Goal: Information Seeking & Learning: Understand process/instructions

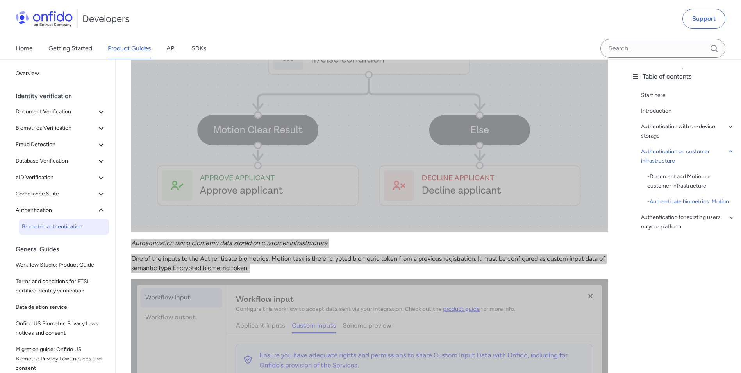
scroll to position [2317, 0]
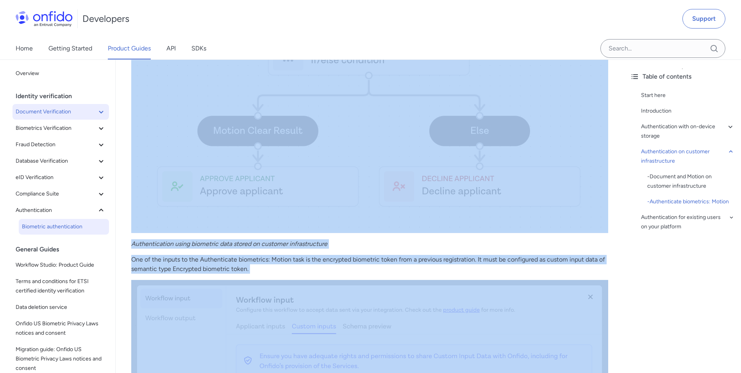
click at [65, 113] on span "Document Verification" at bounding box center [56, 111] width 81 height 9
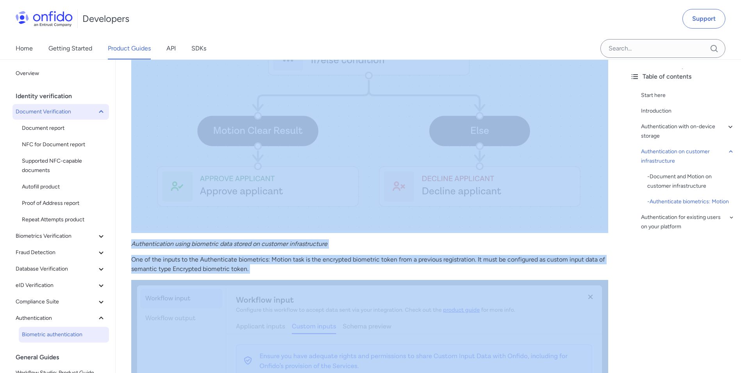
click at [65, 113] on span "Document Verification" at bounding box center [56, 111] width 81 height 9
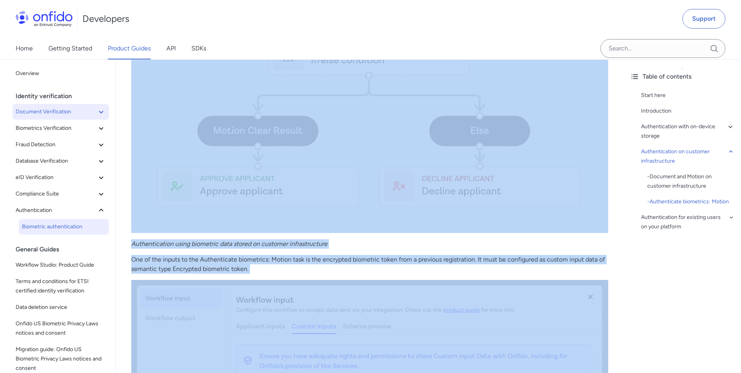
click at [65, 113] on span "Document Verification" at bounding box center [56, 111] width 81 height 9
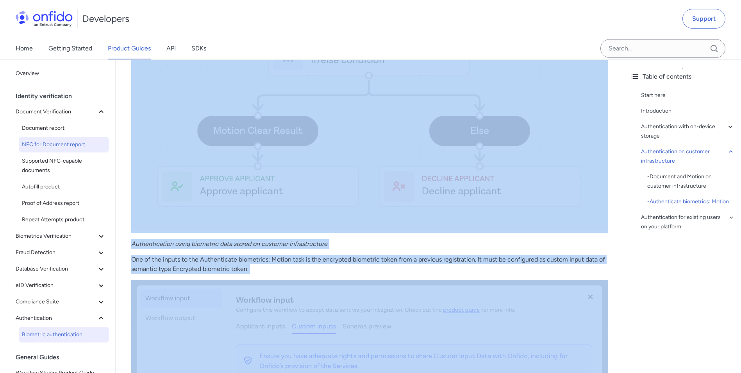
click at [67, 142] on span "NFC for Document report" at bounding box center [64, 144] width 84 height 9
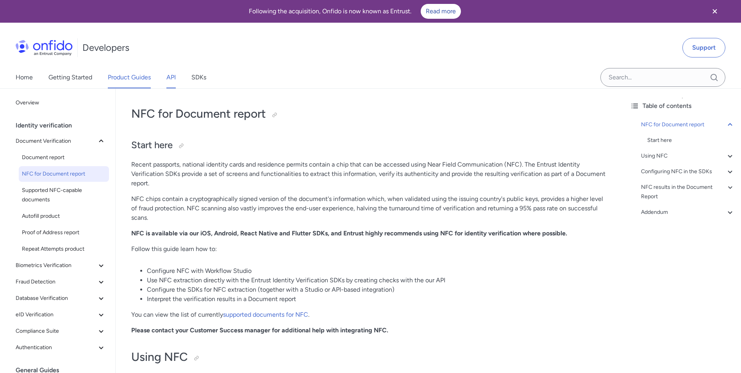
click at [169, 80] on link "API" at bounding box center [170, 77] width 9 height 22
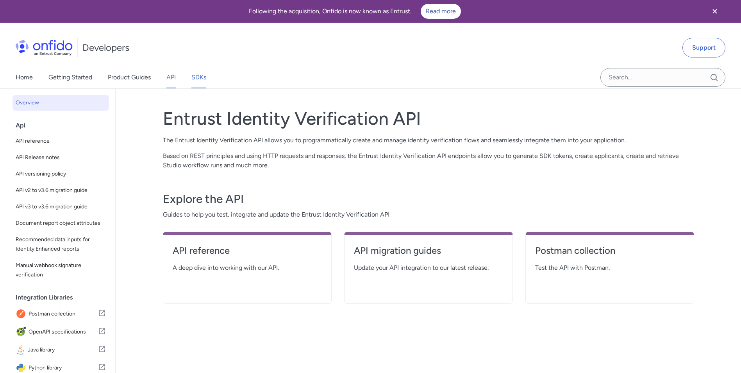
click at [197, 77] on link "SDKs" at bounding box center [198, 77] width 15 height 22
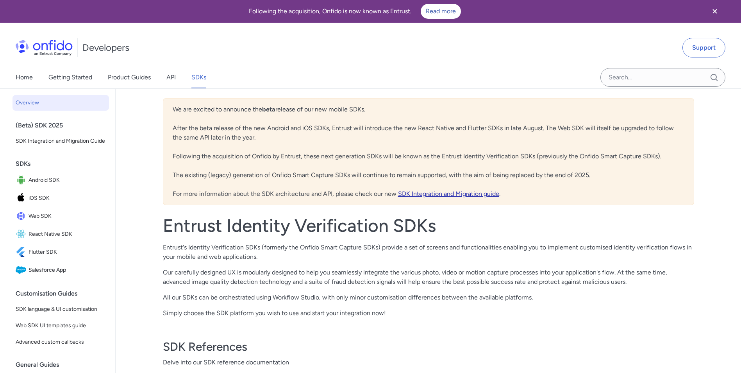
click at [427, 193] on link "SDK Integration and Migration guide" at bounding box center [448, 193] width 101 height 7
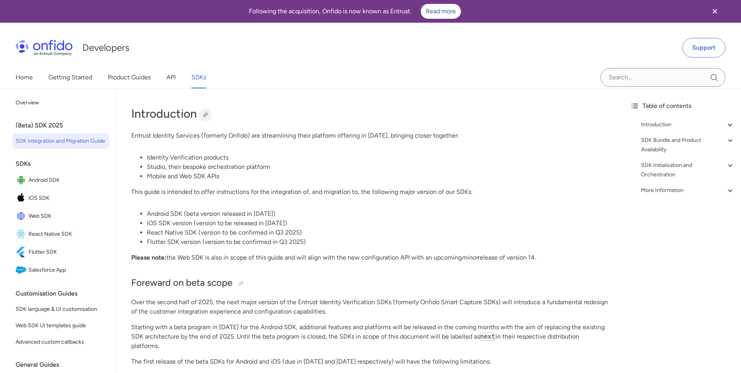
click at [204, 113] on div at bounding box center [205, 115] width 6 height 6
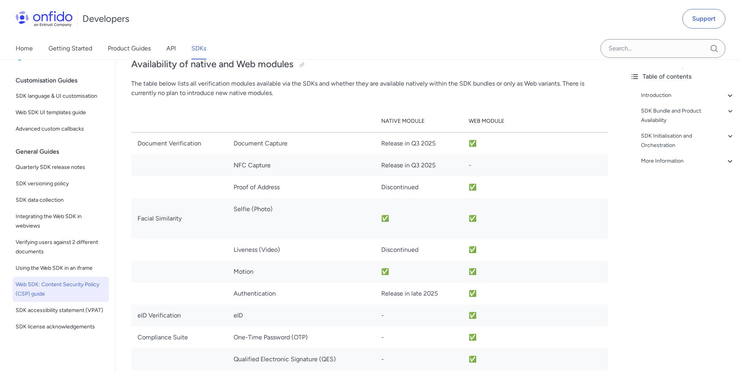
scroll to position [202, 0]
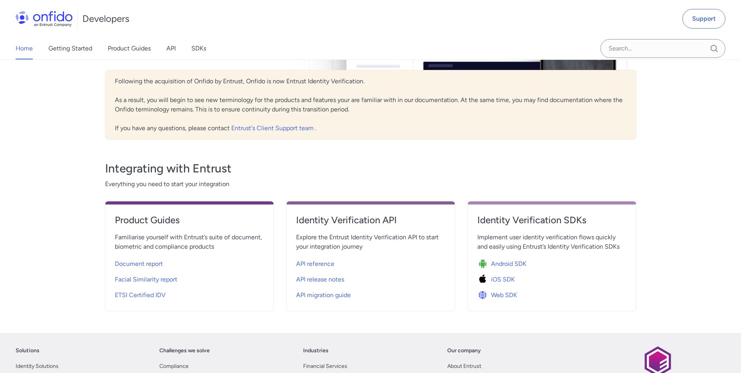
scroll to position [195, 0]
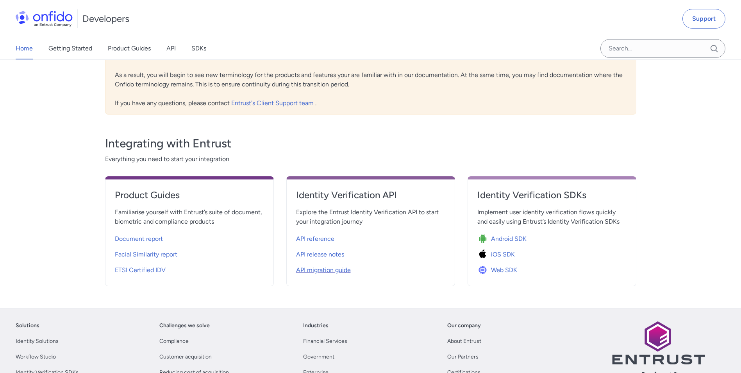
click at [328, 269] on span "API migration guide" at bounding box center [323, 269] width 55 height 9
